Goal: Task Accomplishment & Management: Manage account settings

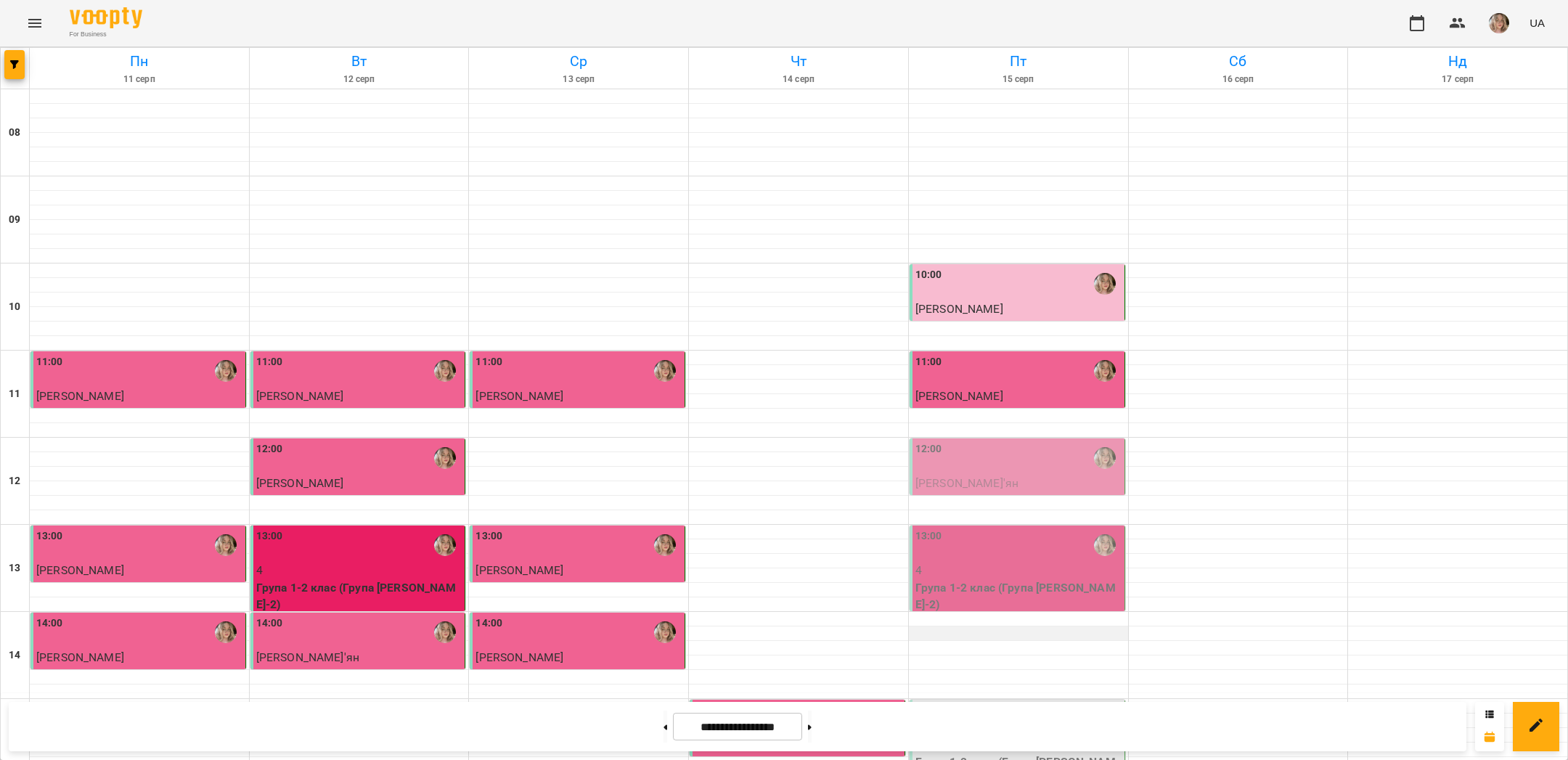
scroll to position [200, 0]
click at [976, 528] on div "13:00" at bounding box center [1018, 544] width 207 height 33
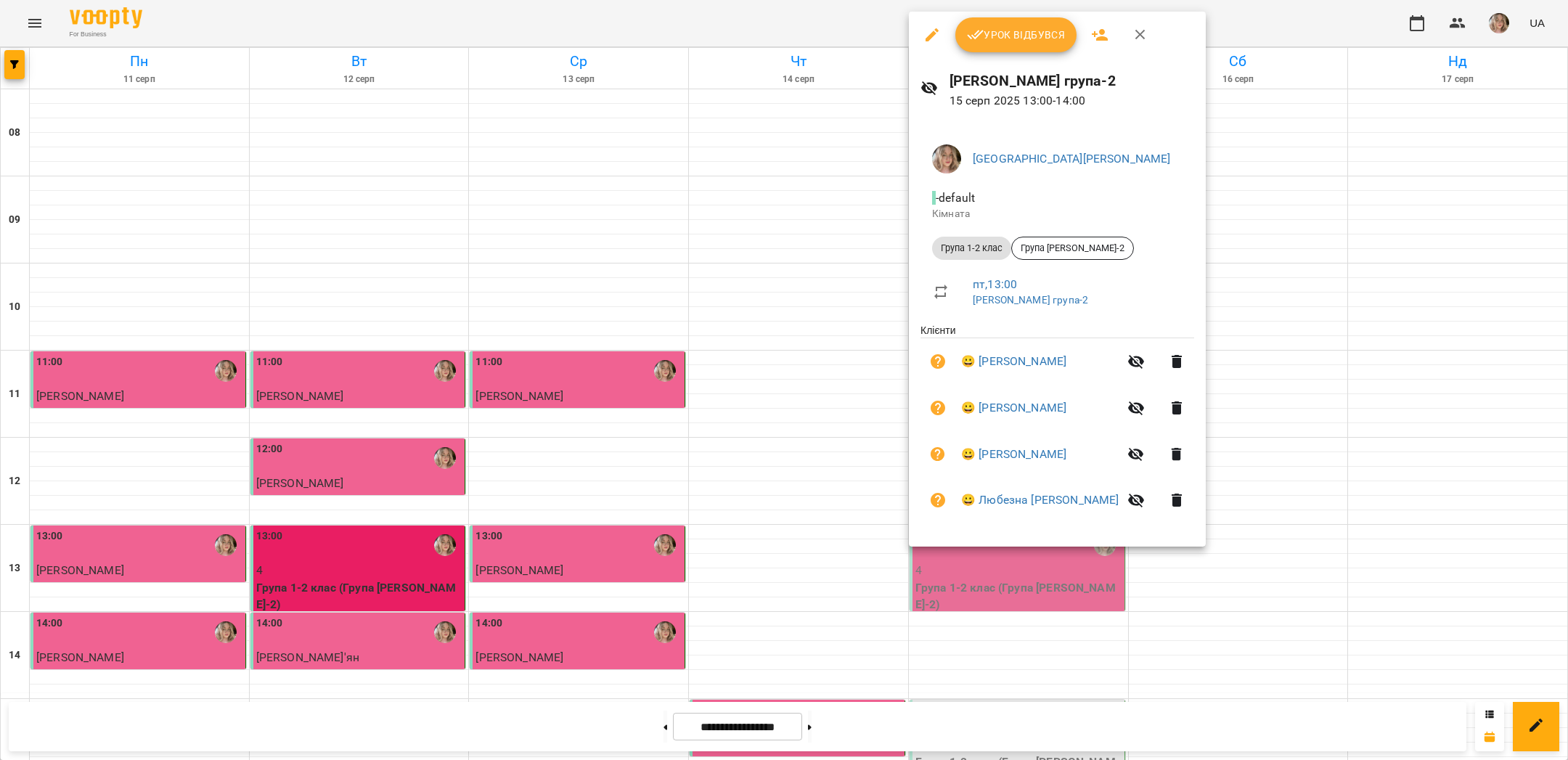
click at [995, 37] on span "Урок відбувся" at bounding box center [1016, 35] width 99 height 17
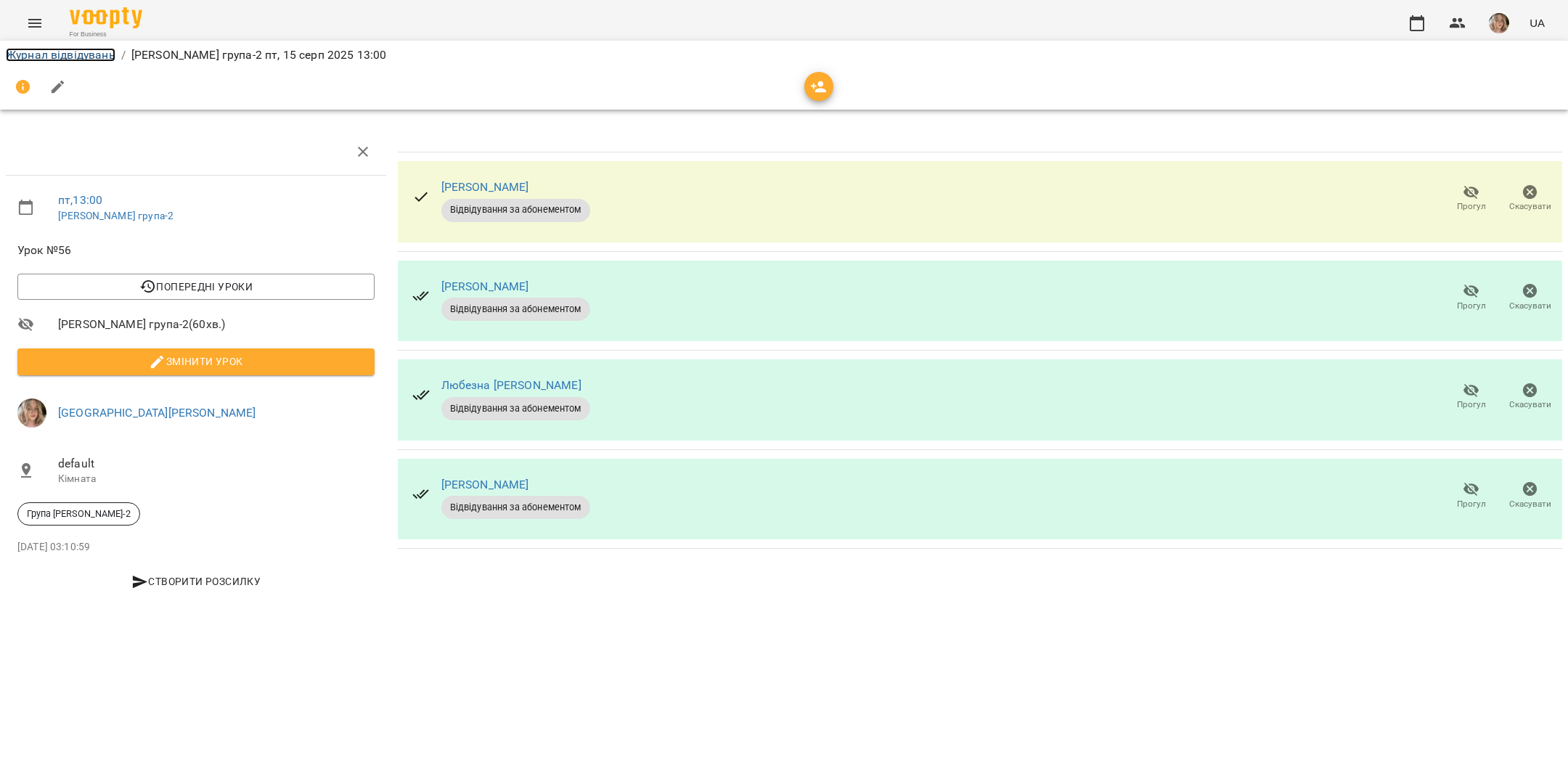
click at [88, 51] on link "Журнал відвідувань" at bounding box center [60, 55] width 109 height 14
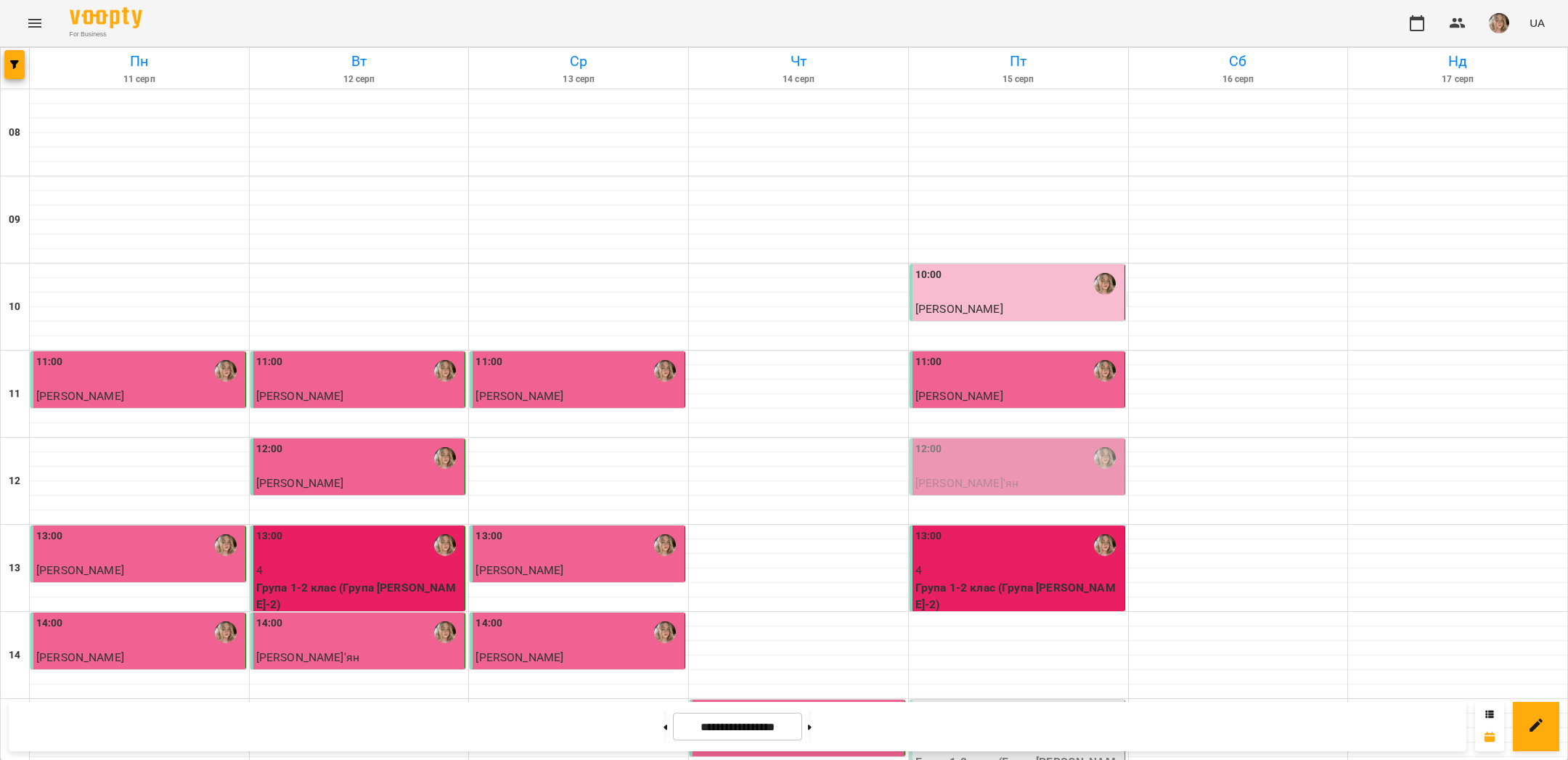
scroll to position [113, 0]
click at [998, 441] on div "12:00" at bounding box center [1018, 457] width 207 height 33
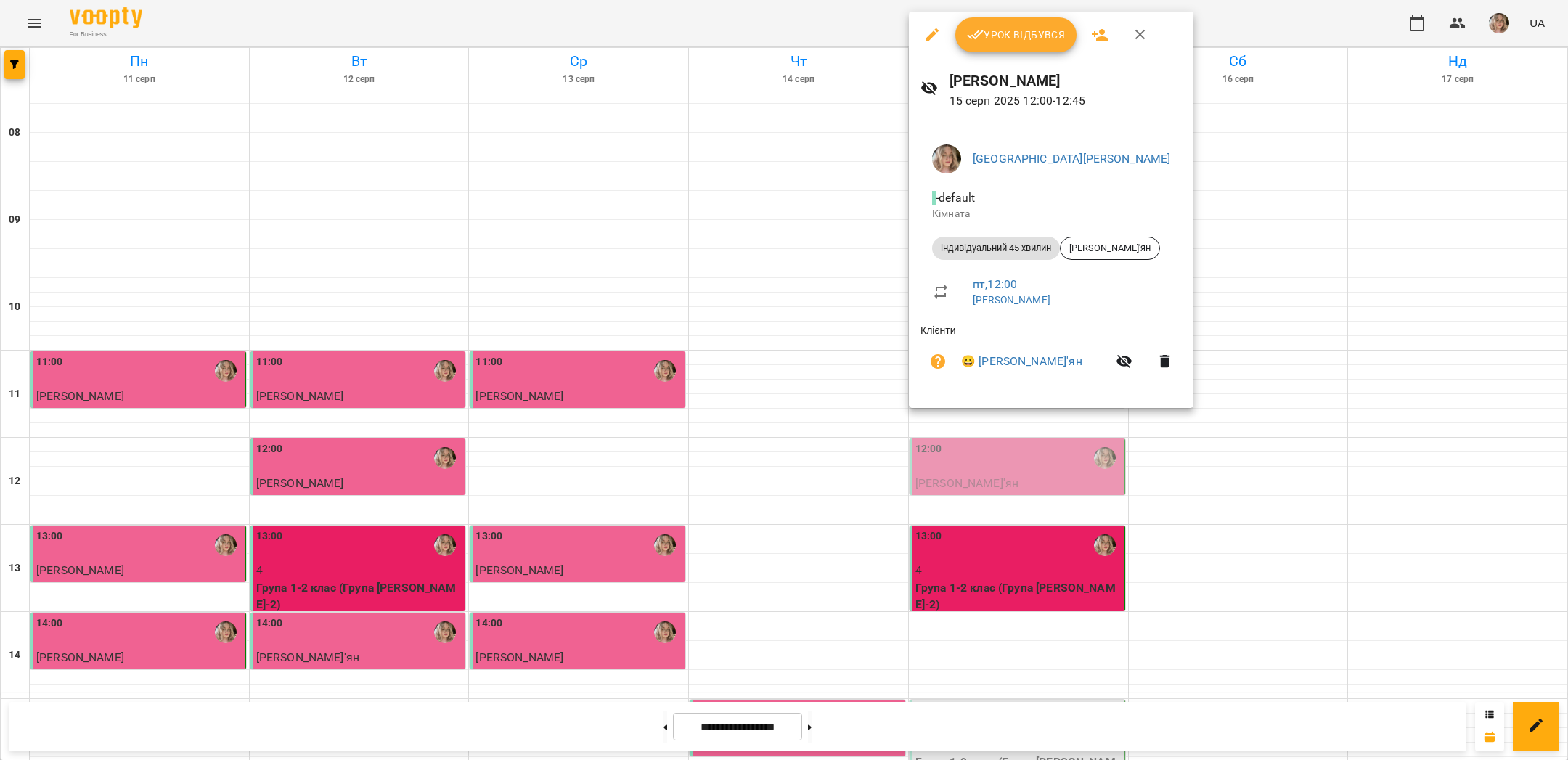
click at [1289, 298] on div at bounding box center [784, 380] width 1568 height 760
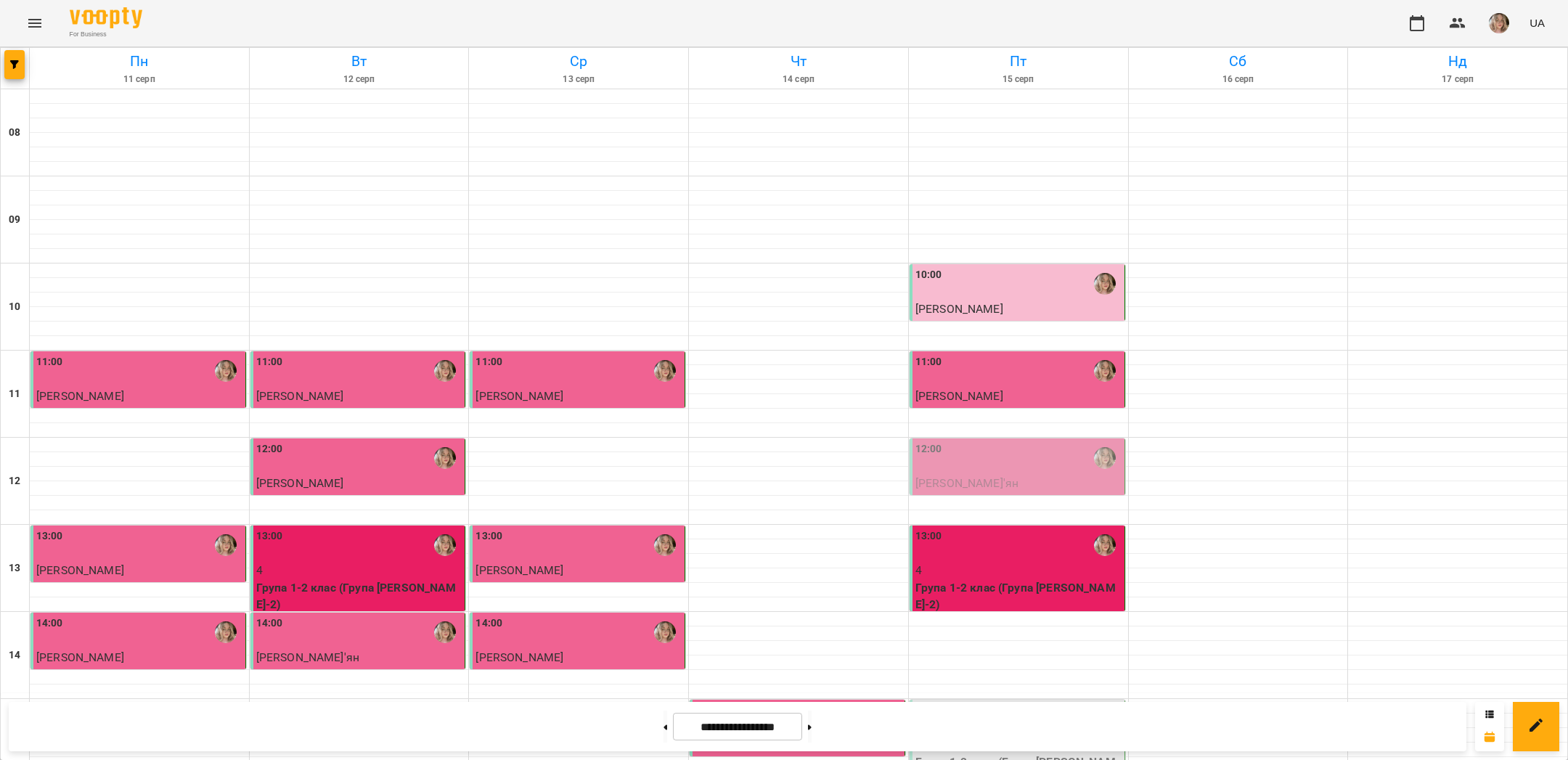
scroll to position [419, 0]
click at [1038, 702] on div "15:00" at bounding box center [1018, 719] width 207 height 33
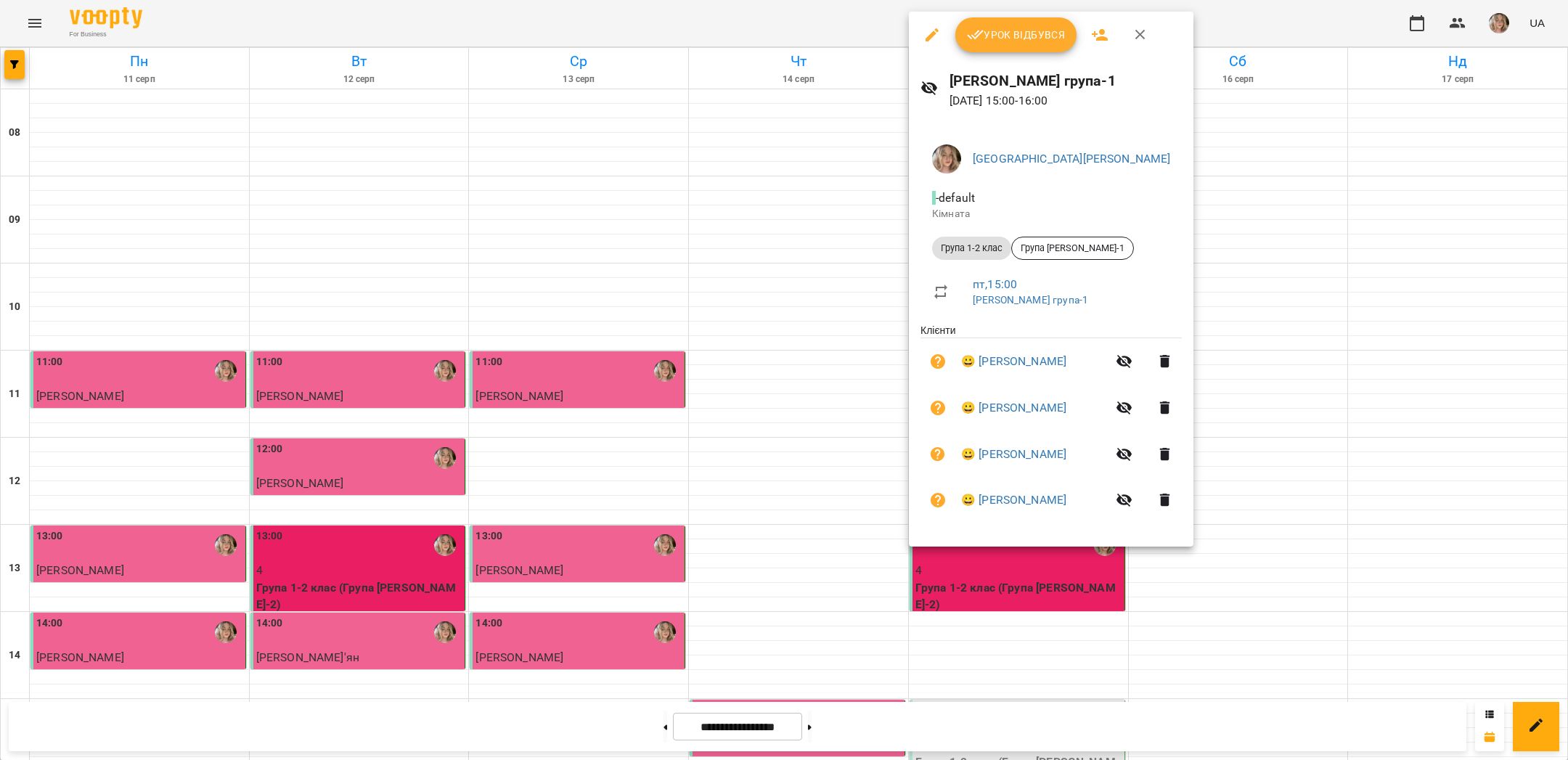
click at [1282, 203] on div at bounding box center [784, 380] width 1568 height 760
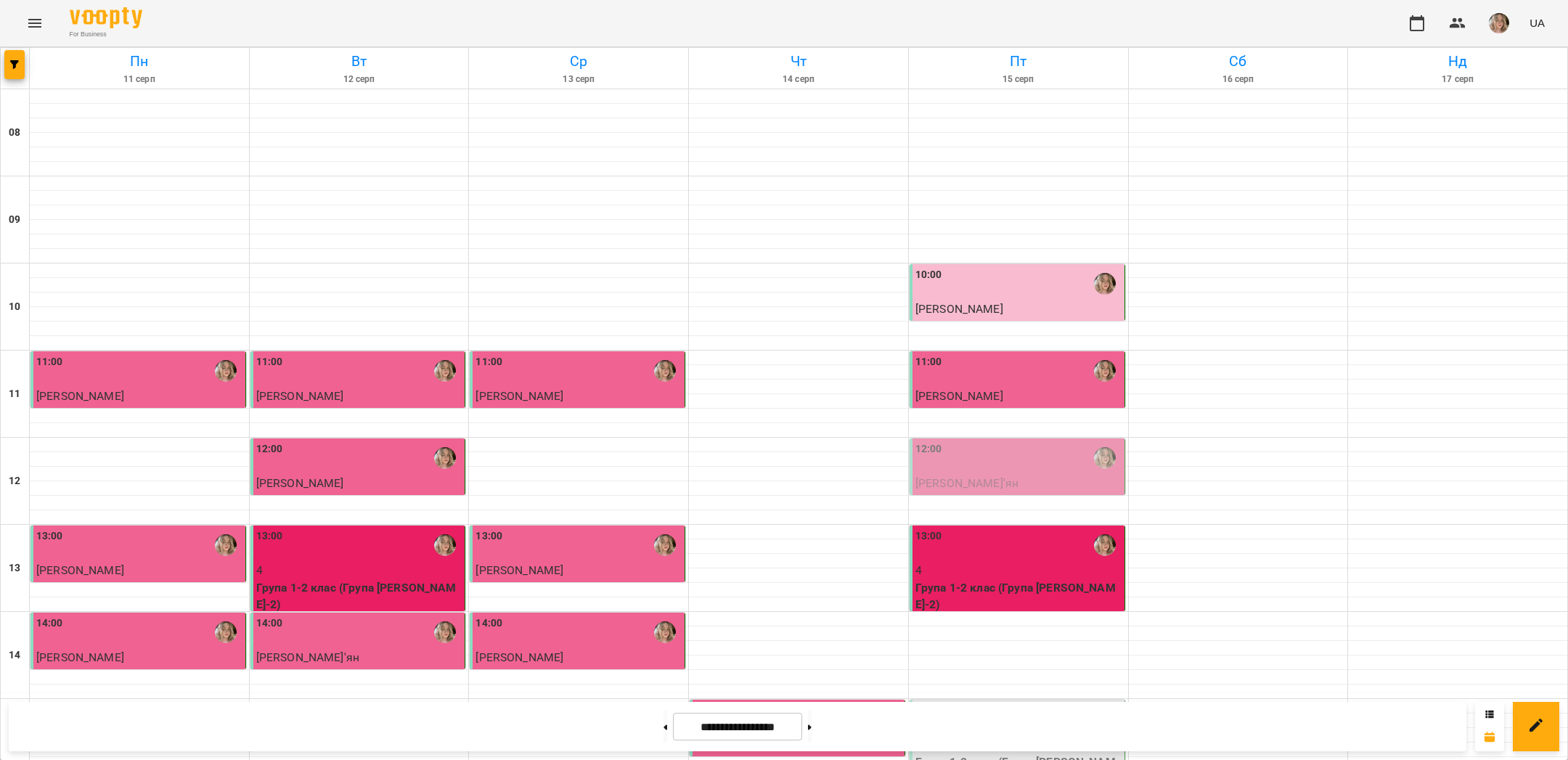
scroll to position [439, 0]
